Goal: Transaction & Acquisition: Purchase product/service

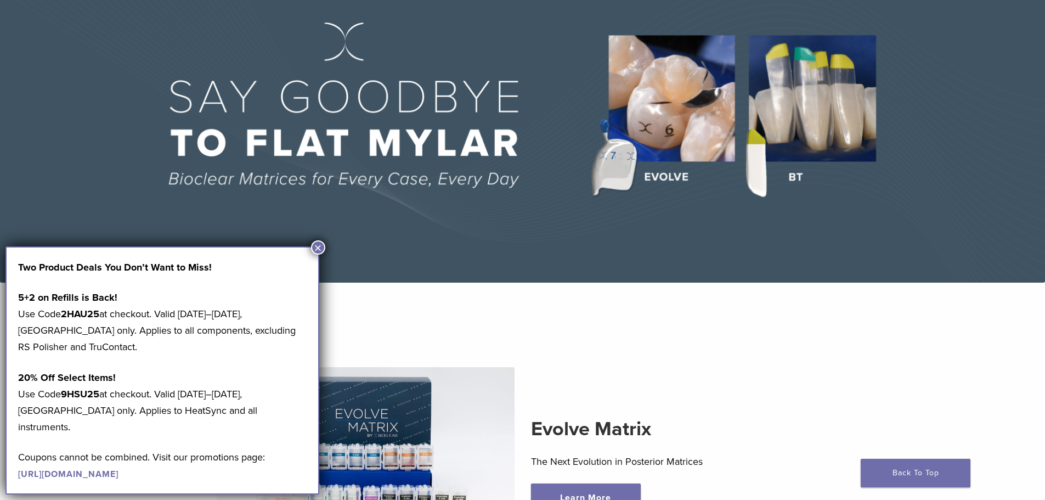
scroll to position [110, 0]
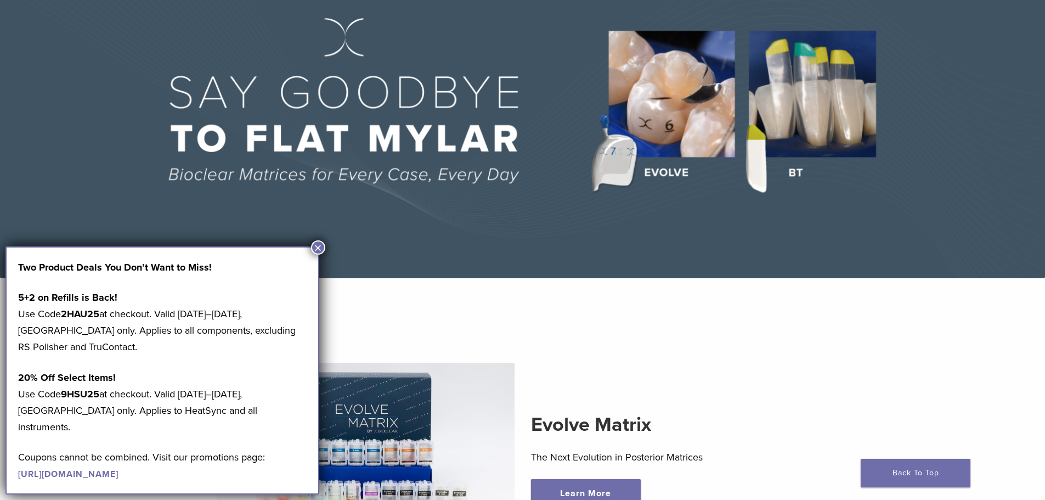
click at [315, 246] on button "×" at bounding box center [318, 247] width 14 height 14
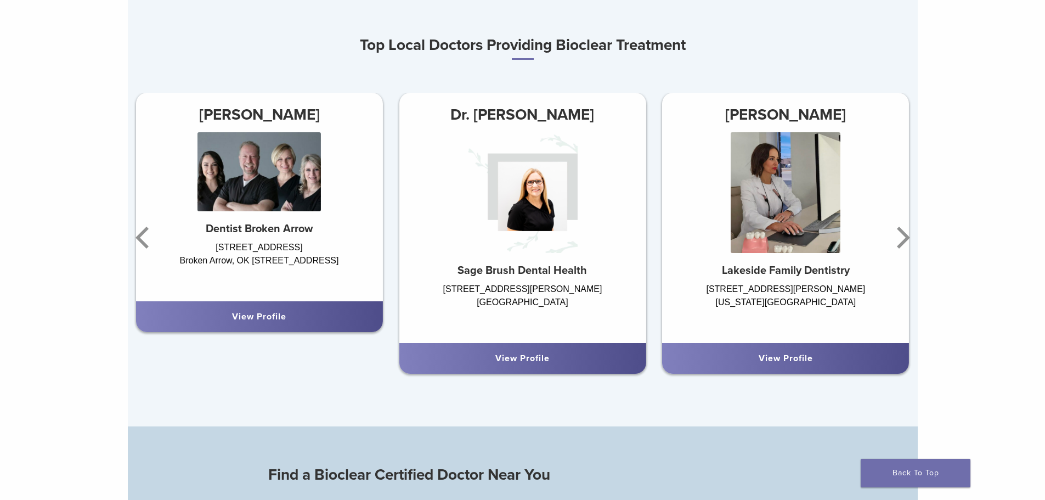
scroll to position [878, 0]
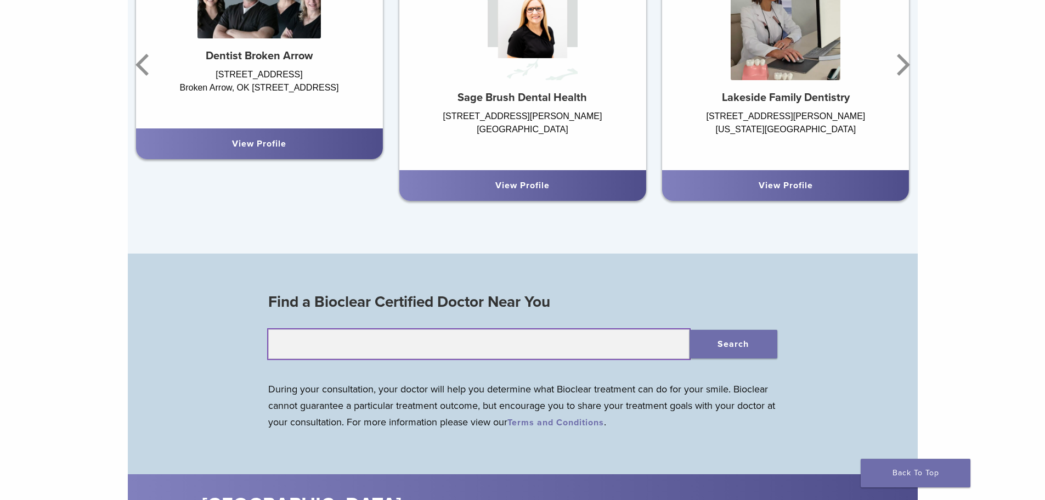
click at [596, 348] on input "text" at bounding box center [478, 344] width 421 height 30
type input "*****"
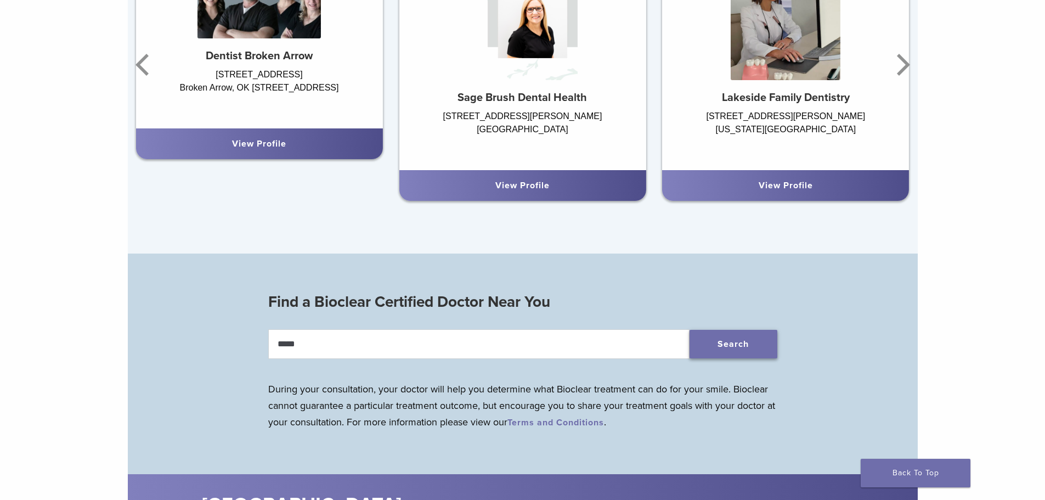
click at [717, 339] on button "Search" at bounding box center [734, 344] width 88 height 29
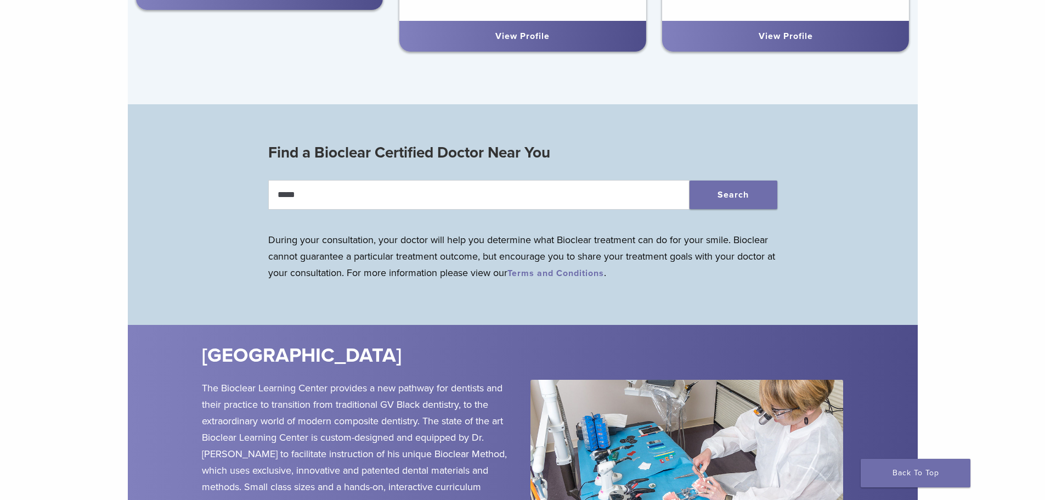
scroll to position [1043, 0]
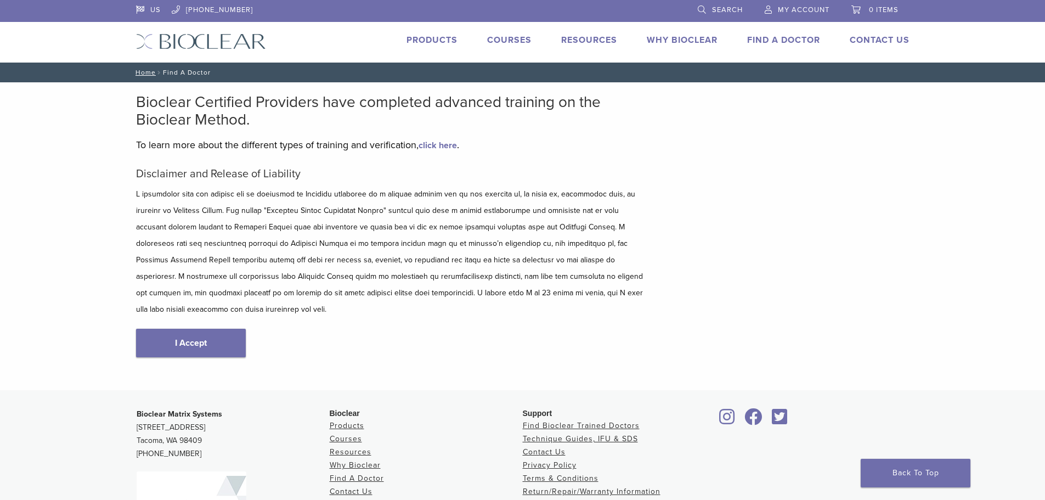
click at [218, 329] on link "I Accept" at bounding box center [191, 343] width 110 height 29
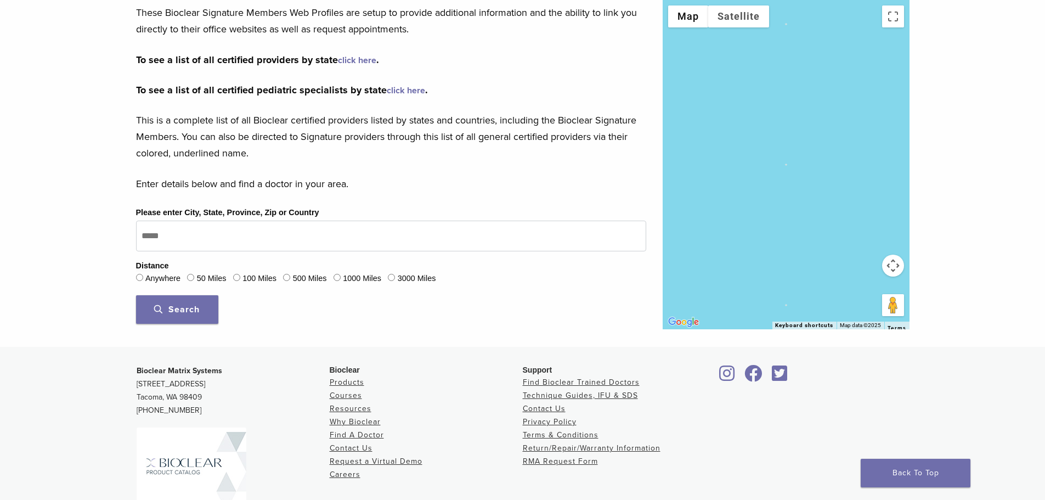
scroll to position [209, 0]
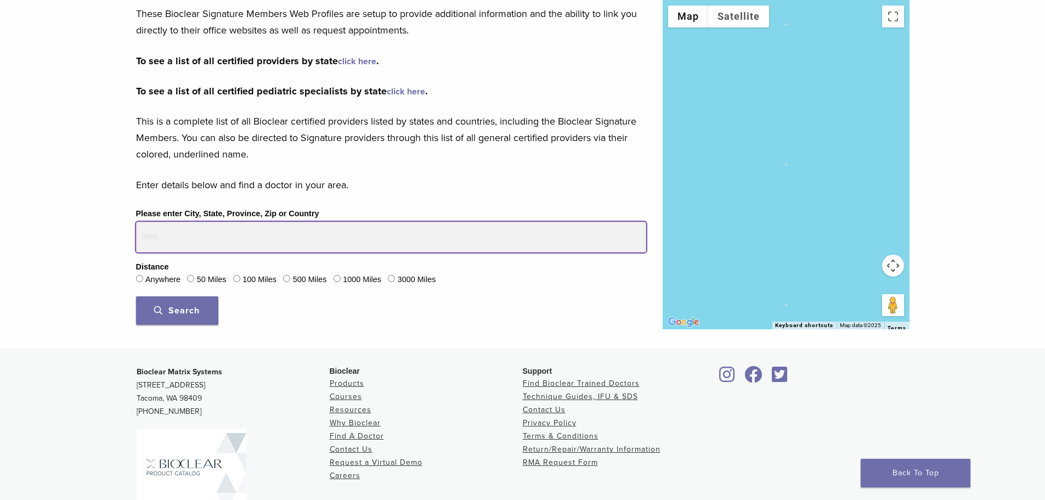
click at [240, 244] on input "Please enter City, State, Province, Zip or Country" at bounding box center [391, 237] width 510 height 31
type input "*****"
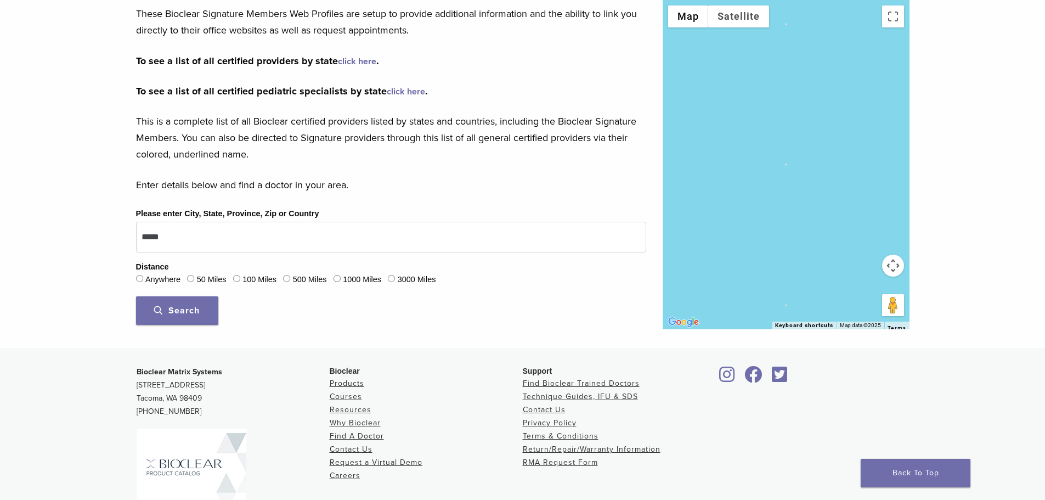
click at [170, 313] on span "Search" at bounding box center [177, 310] width 46 height 11
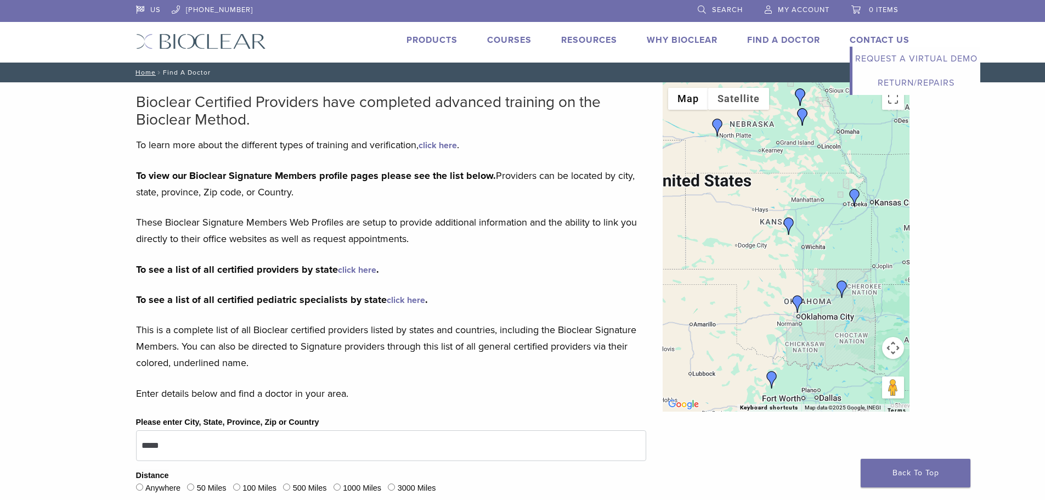
click at [854, 39] on link "Contact Us" at bounding box center [880, 40] width 60 height 11
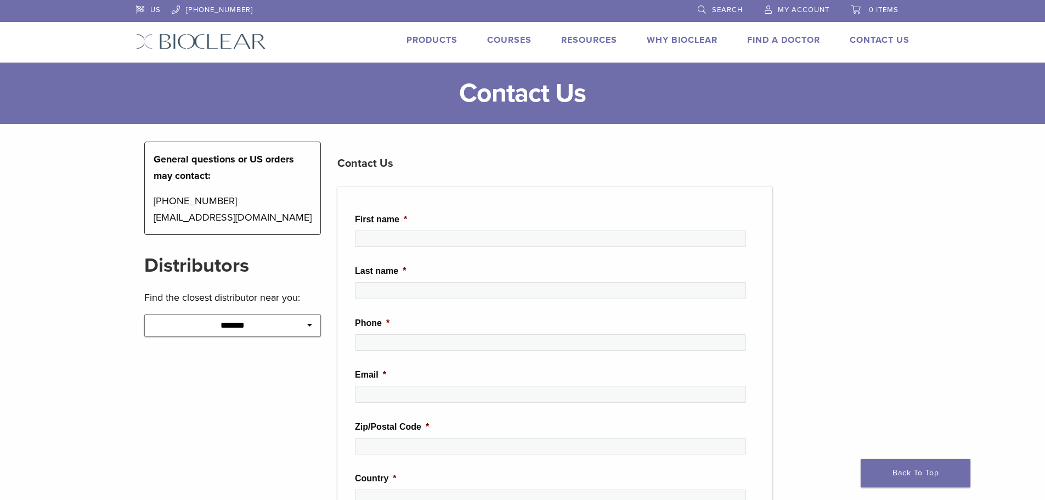
click at [786, 11] on span "My Account" at bounding box center [804, 9] width 52 height 9
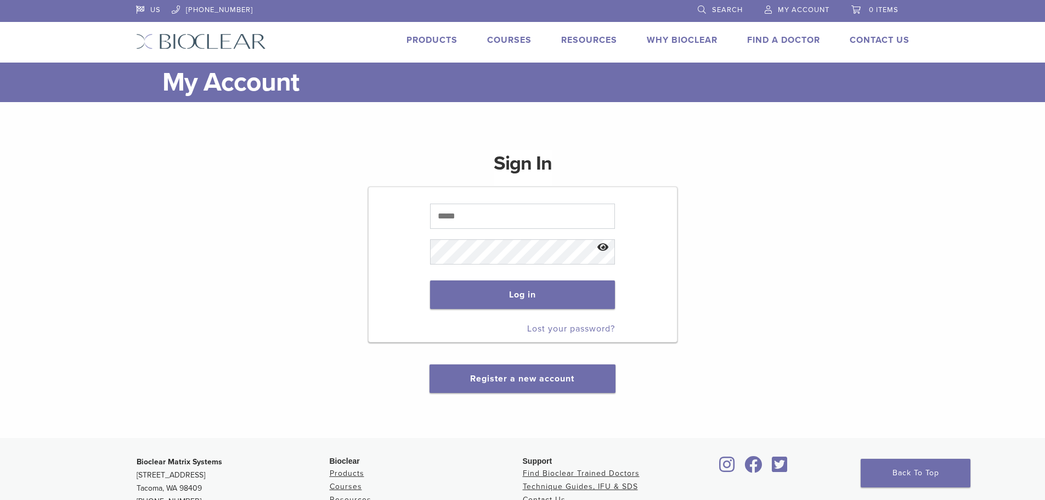
click at [692, 386] on div "Sign In Log in Lost your password? Register a new account" at bounding box center [523, 265] width 774 height 256
click at [577, 377] on button "Register a new account" at bounding box center [522, 378] width 185 height 29
click at [492, 372] on button "Register a new account" at bounding box center [522, 378] width 185 height 29
click at [573, 392] on button "Register a new account" at bounding box center [522, 378] width 185 height 29
drag, startPoint x: 802, startPoint y: 278, endPoint x: 666, endPoint y: 436, distance: 208.1
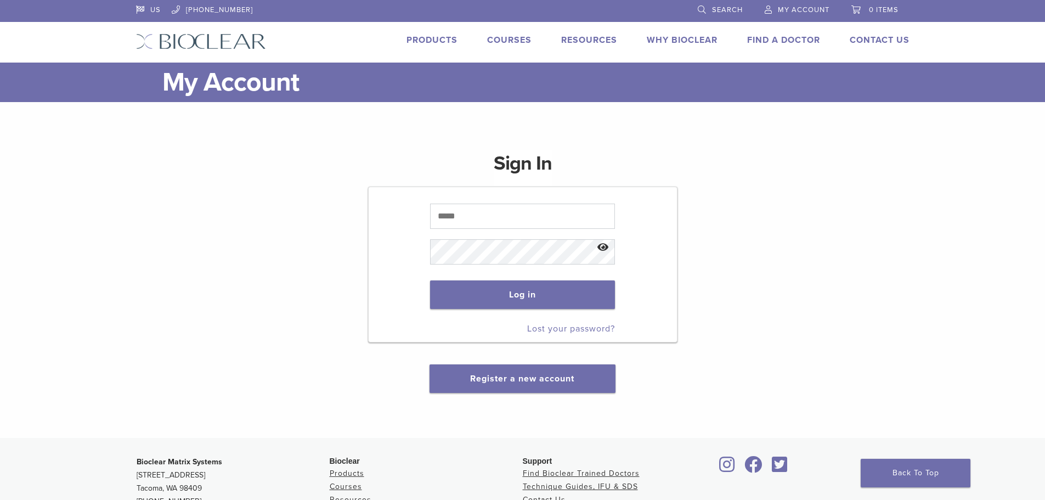
click at [802, 282] on div "Sign In Log in Lost your password? Register a new account" at bounding box center [523, 265] width 774 height 256
click at [551, 387] on button "Register a new account" at bounding box center [522, 378] width 185 height 29
click at [588, 370] on button "Register a new account" at bounding box center [522, 378] width 185 height 29
drag, startPoint x: 522, startPoint y: 378, endPoint x: 866, endPoint y: 384, distance: 344.6
click at [523, 378] on link "Register a new account" at bounding box center [522, 378] width 104 height 11
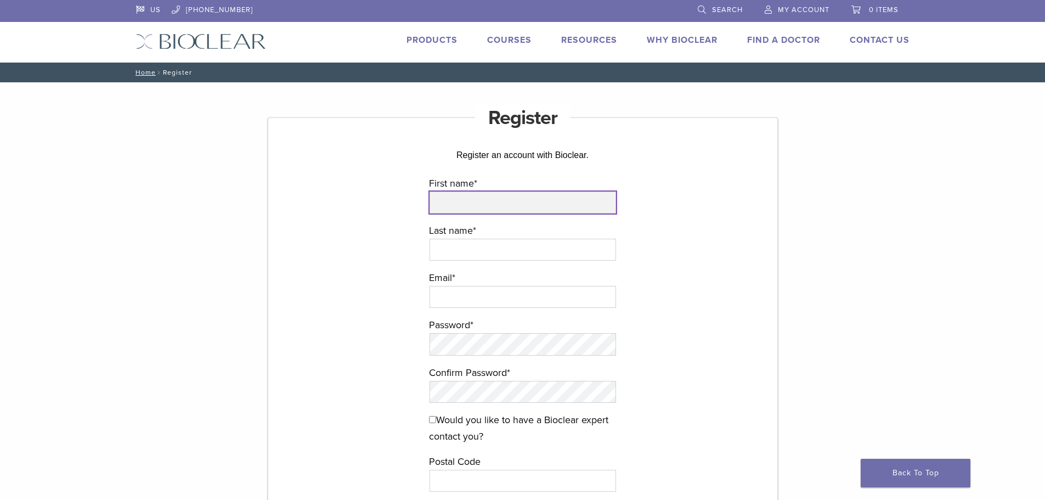
click at [568, 209] on input "First name *" at bounding box center [523, 202] width 187 height 22
type input "****"
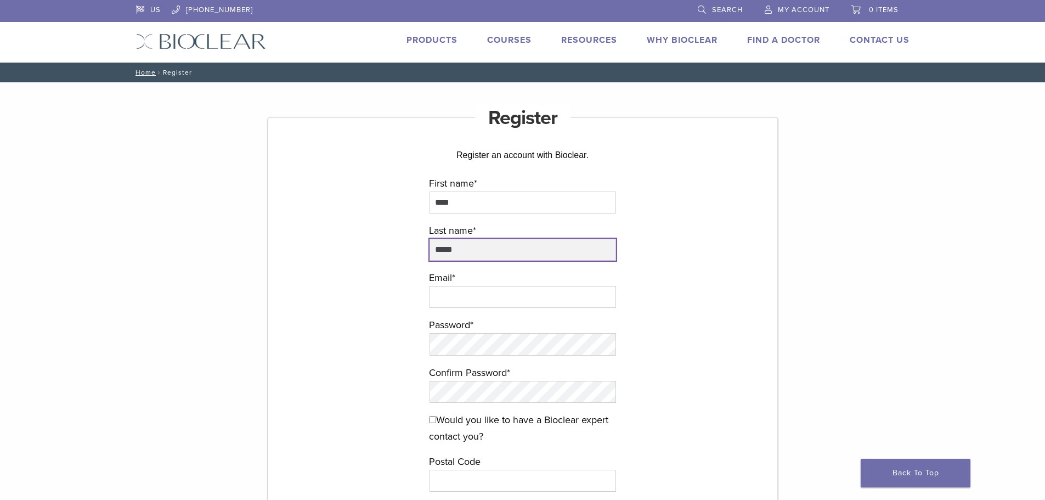
type input "*****"
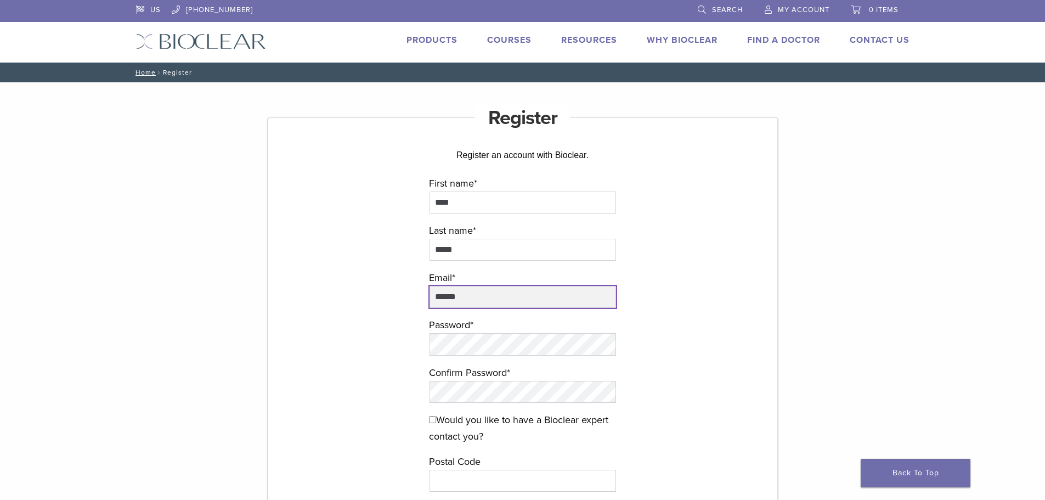
type input "**********"
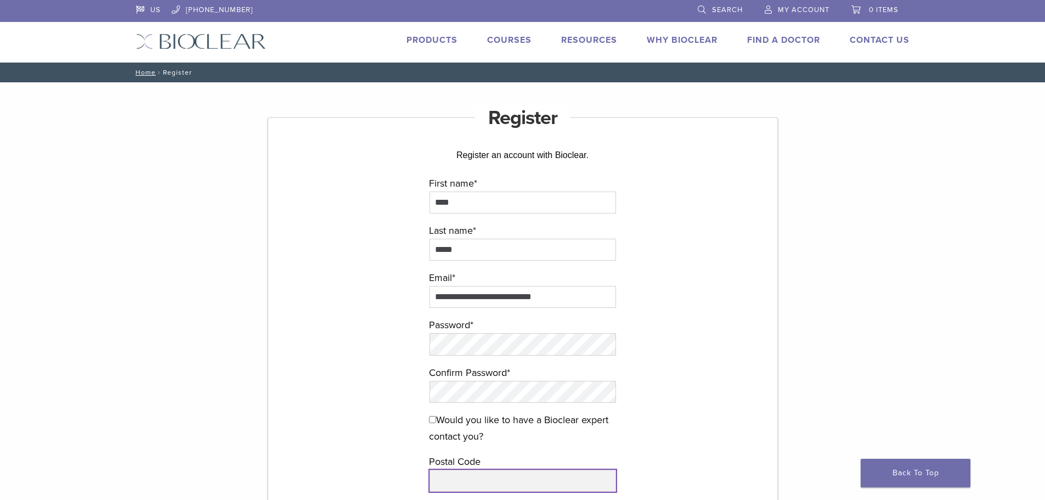
type input "*****"
click at [715, 344] on div "**********" at bounding box center [523, 366] width 510 height 499
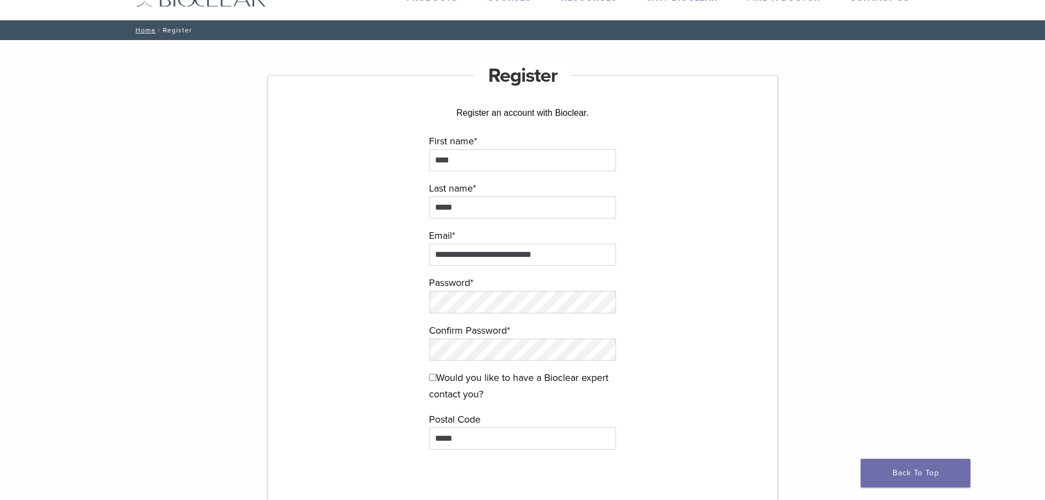
scroll to position [110, 0]
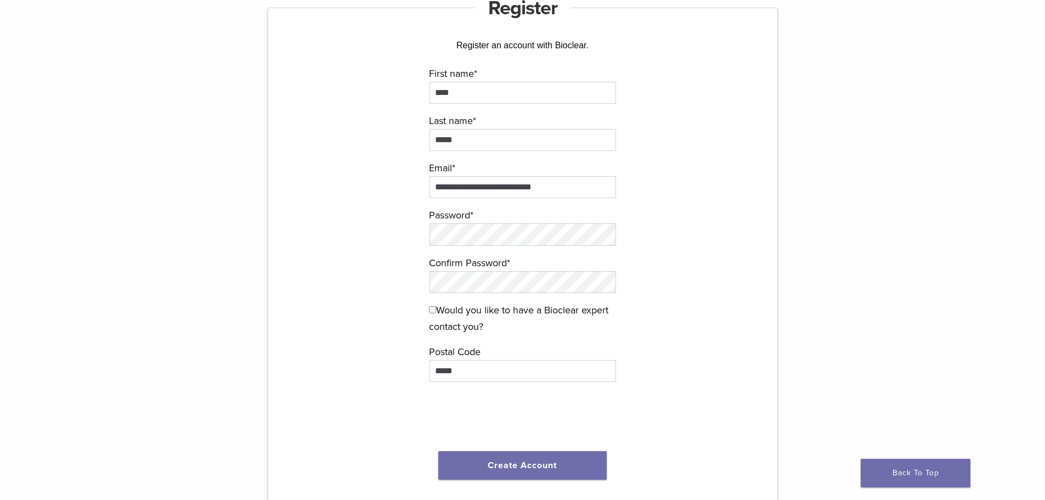
click at [450, 323] on label "Would you like to have a Bioclear expert contact you?" at bounding box center [523, 318] width 188 height 33
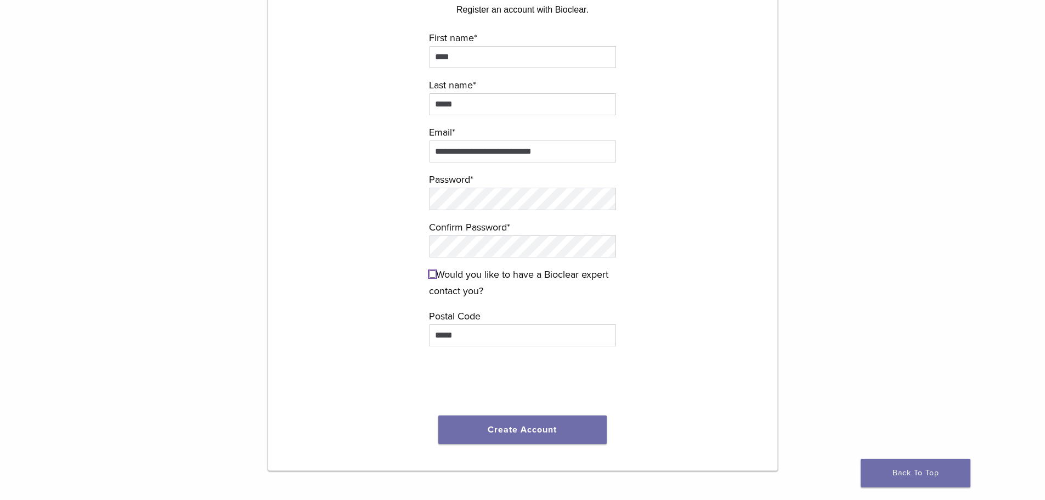
scroll to position [165, 0]
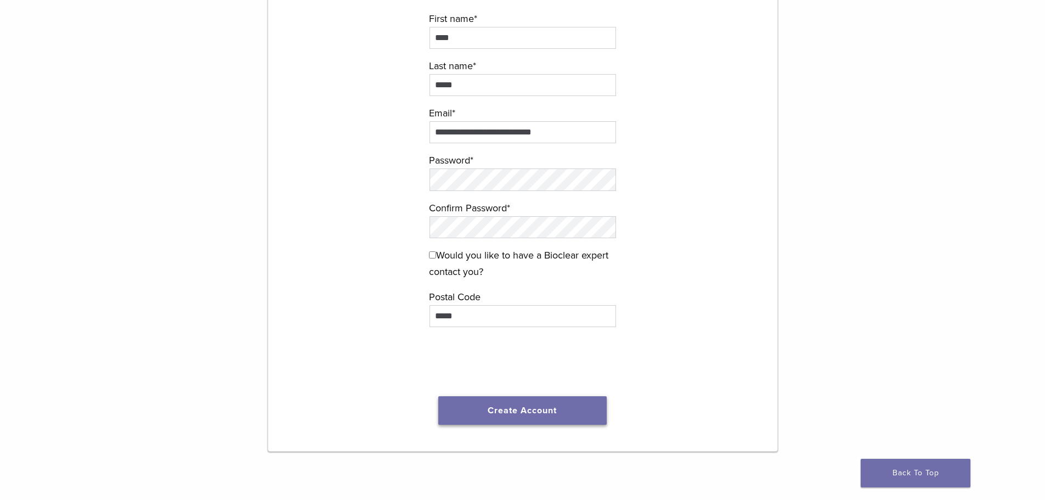
click at [548, 413] on button "Create Account" at bounding box center [522, 410] width 169 height 29
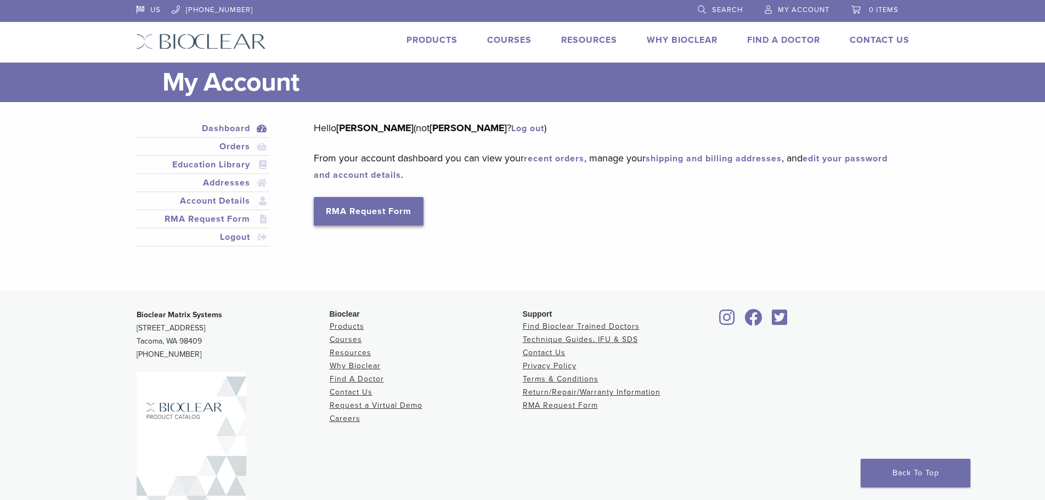
click at [412, 213] on link "RMA Request Form" at bounding box center [369, 211] width 110 height 29
click at [795, 1] on link "My Account" at bounding box center [797, 8] width 65 height 16
click at [235, 145] on link "Orders" at bounding box center [202, 146] width 129 height 13
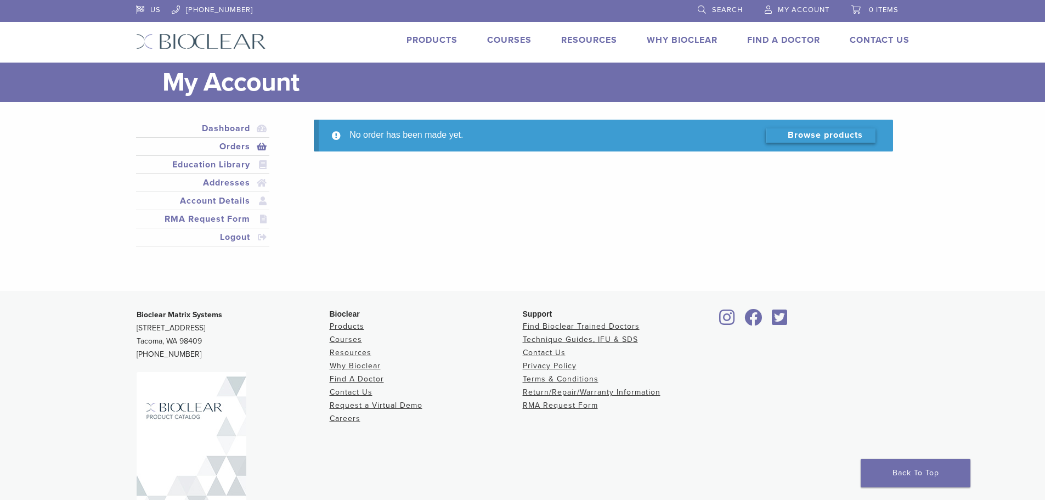
click at [836, 139] on link "Browse products" at bounding box center [821, 135] width 110 height 14
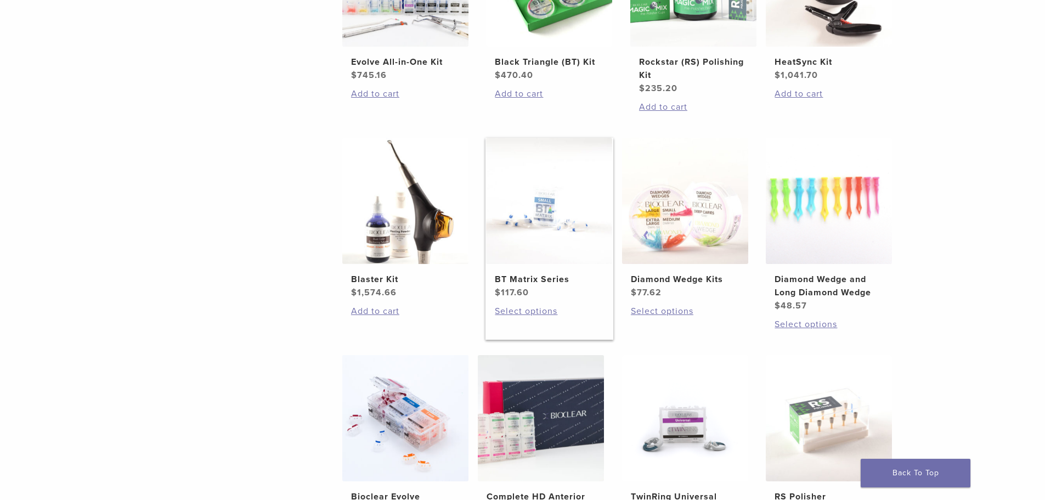
scroll to position [596, 0]
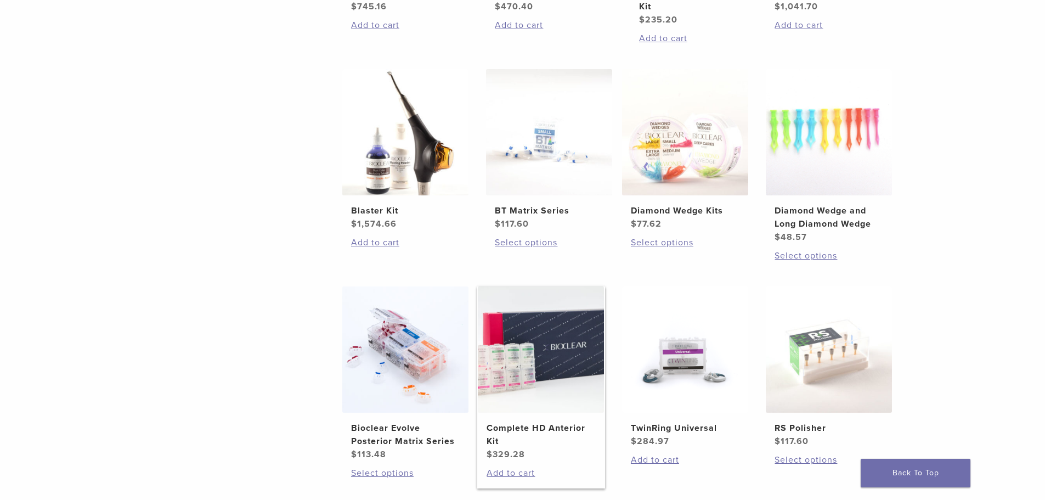
click at [555, 333] on img at bounding box center [541, 349] width 126 height 126
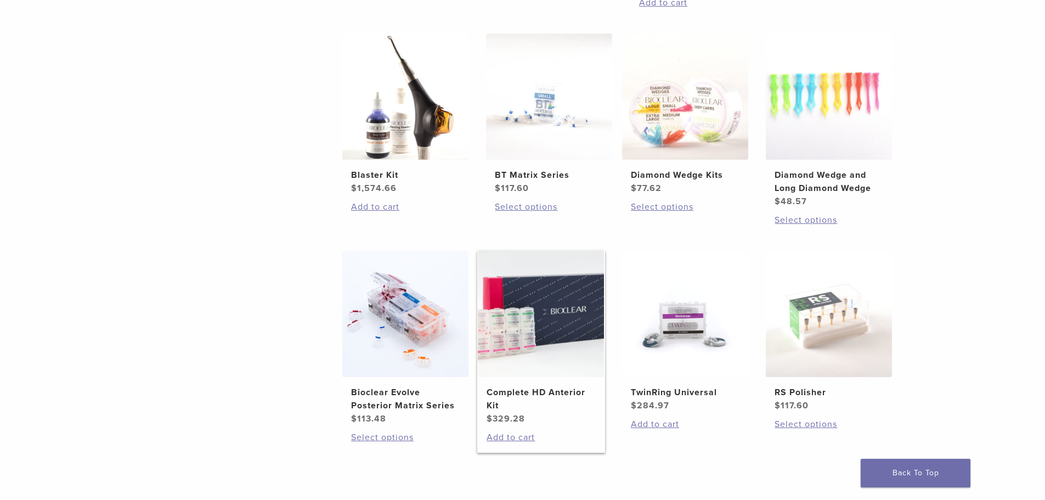
scroll to position [651, 0]
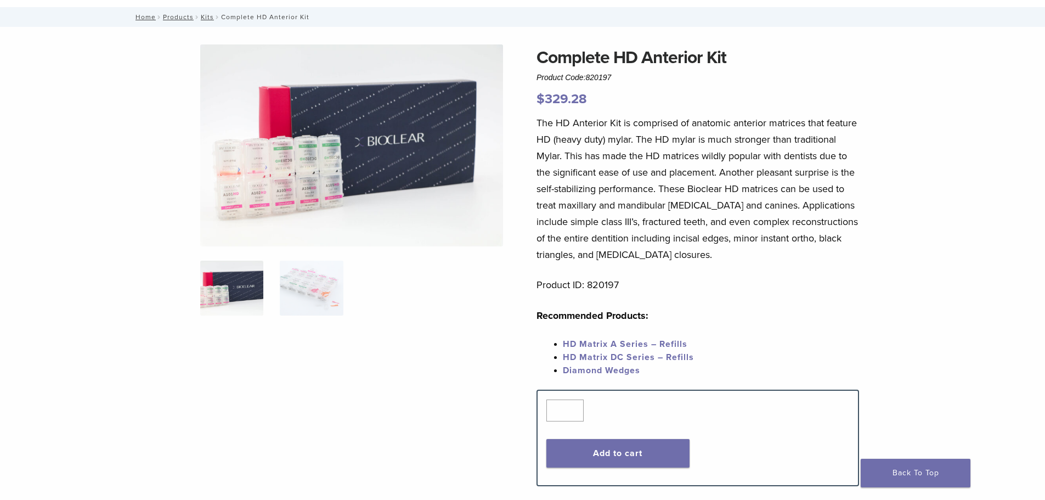
scroll to position [55, 0]
click at [630, 449] on button "Add to cart" at bounding box center [617, 454] width 143 height 29
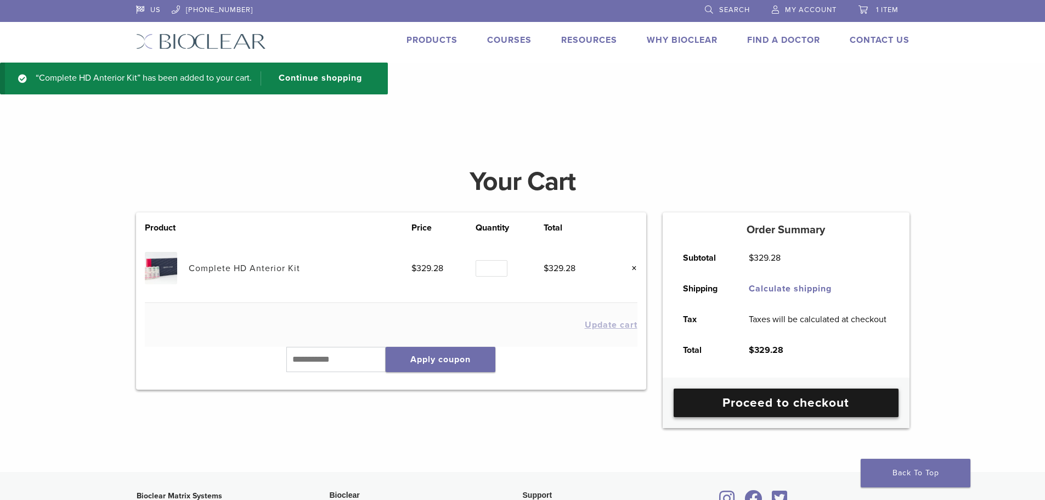
click at [717, 398] on link "Proceed to checkout" at bounding box center [786, 402] width 225 height 29
